Goal: Unclear

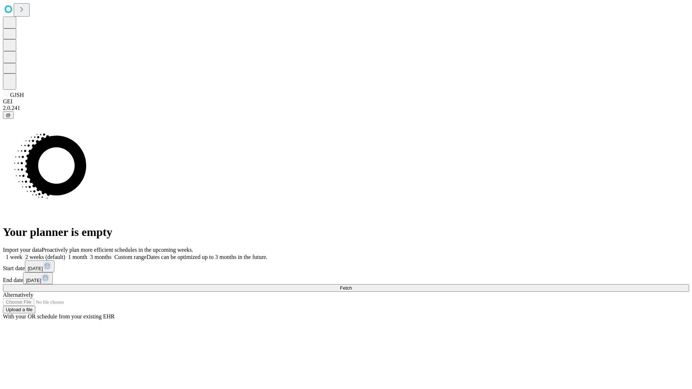
click at [352, 286] on span "Fetch" at bounding box center [346, 288] width 12 height 5
